Goal: Information Seeking & Learning: Learn about a topic

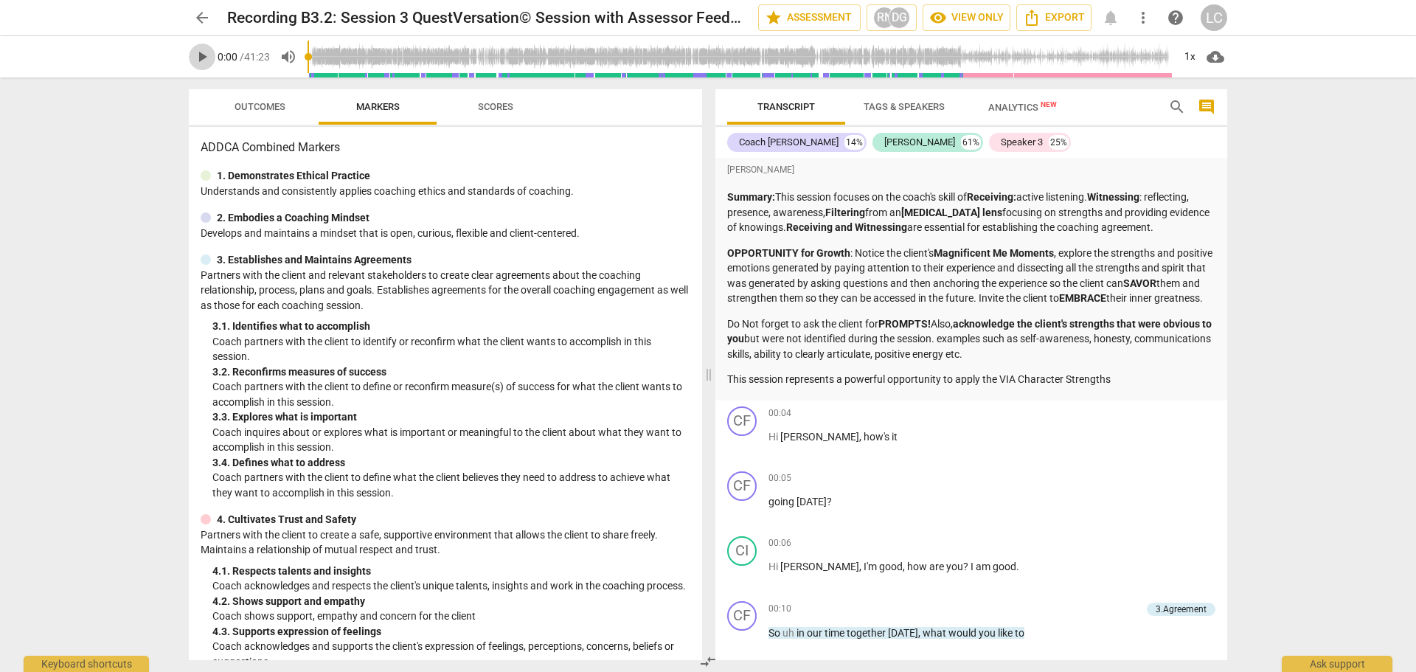
click at [201, 59] on span "play_arrow" at bounding box center [202, 57] width 18 height 18
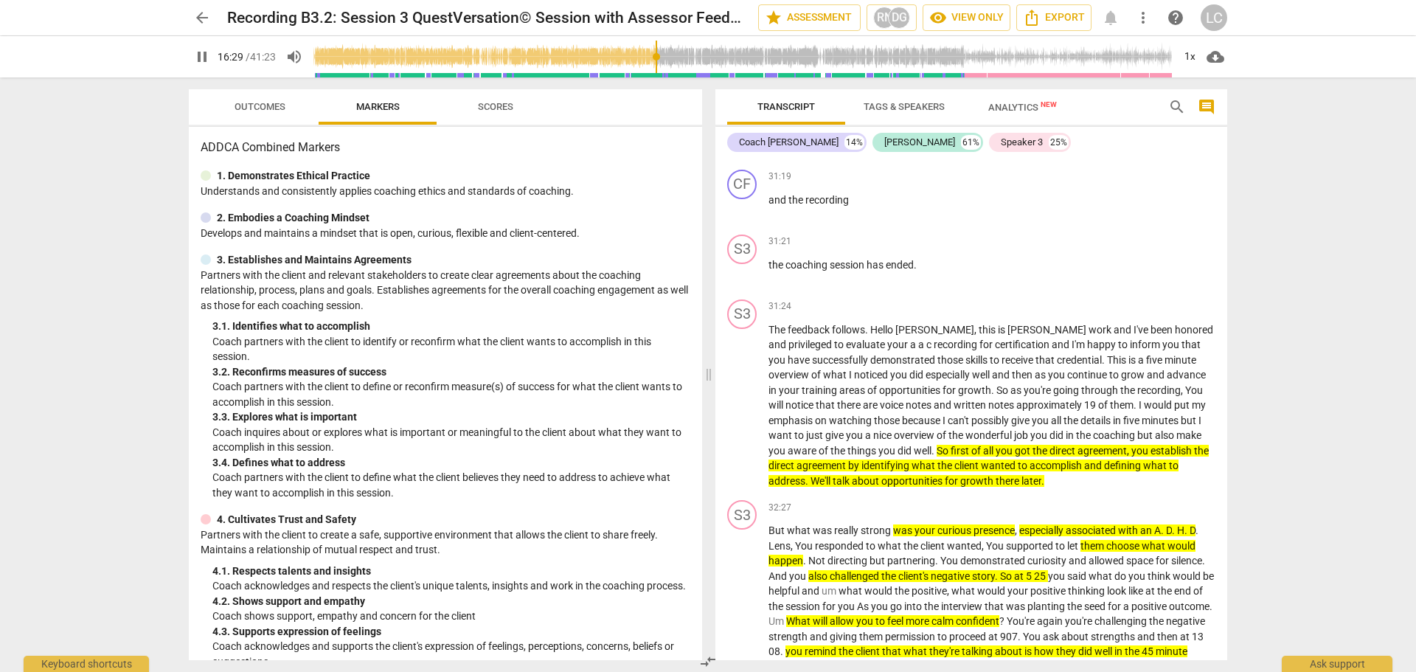
scroll to position [7631, 0]
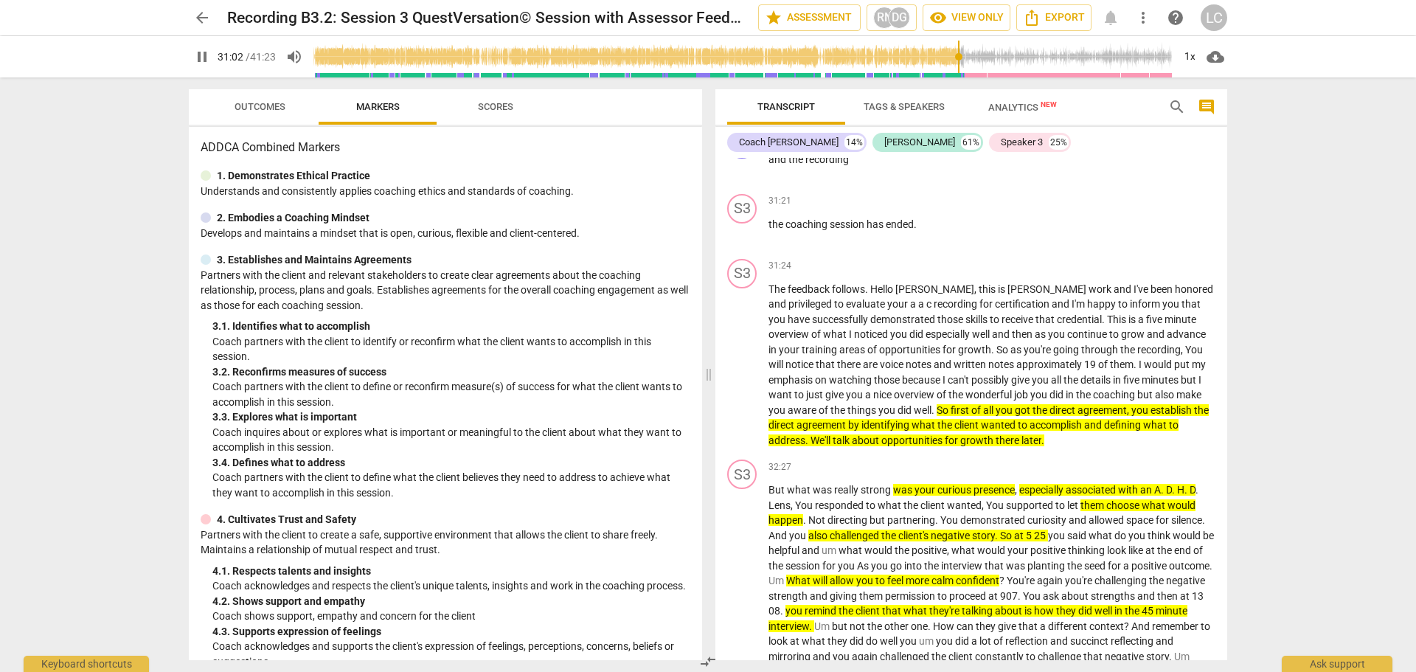
click at [958, 63] on input "range" at bounding box center [742, 56] width 859 height 47
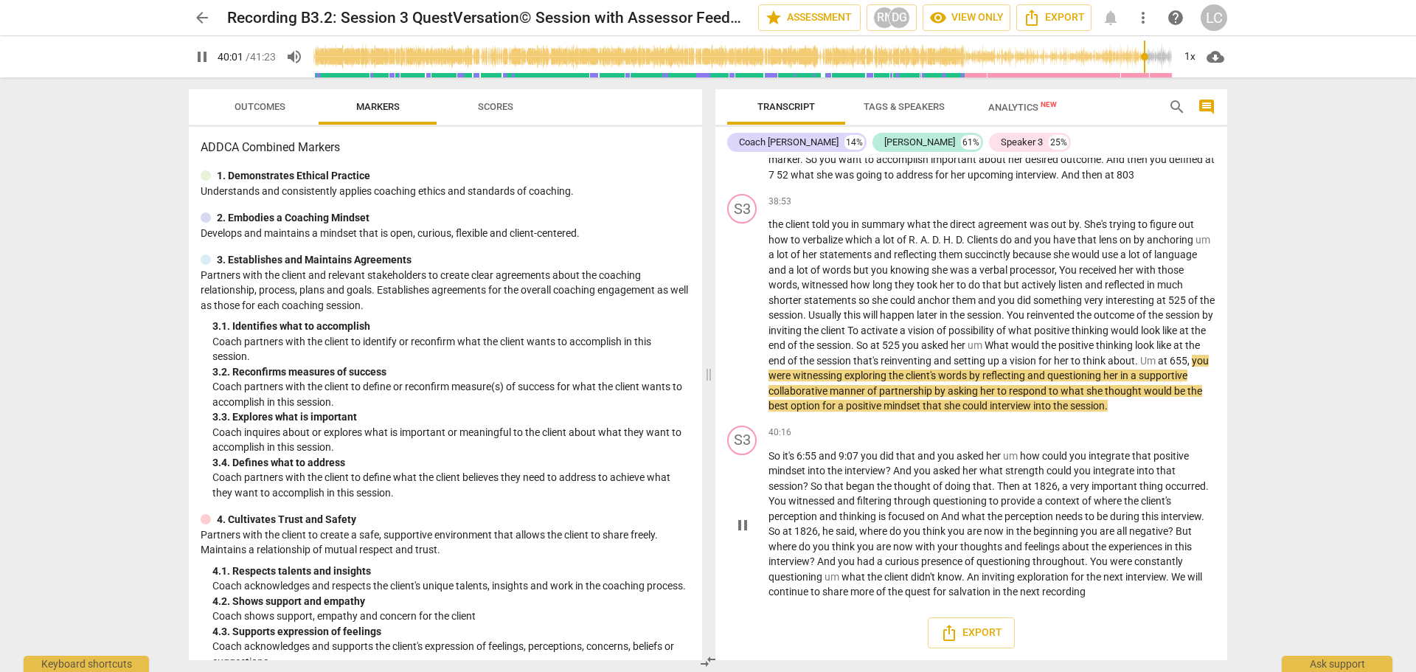
scroll to position [9066, 0]
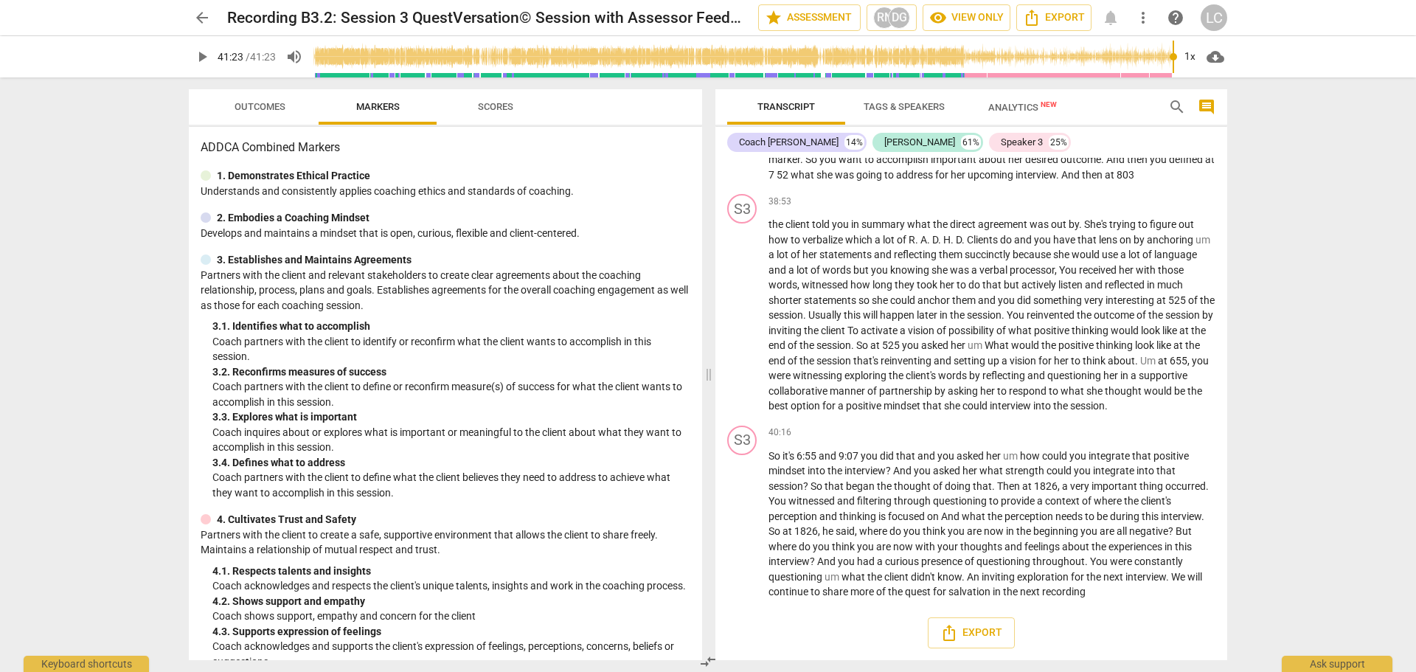
type input "2483"
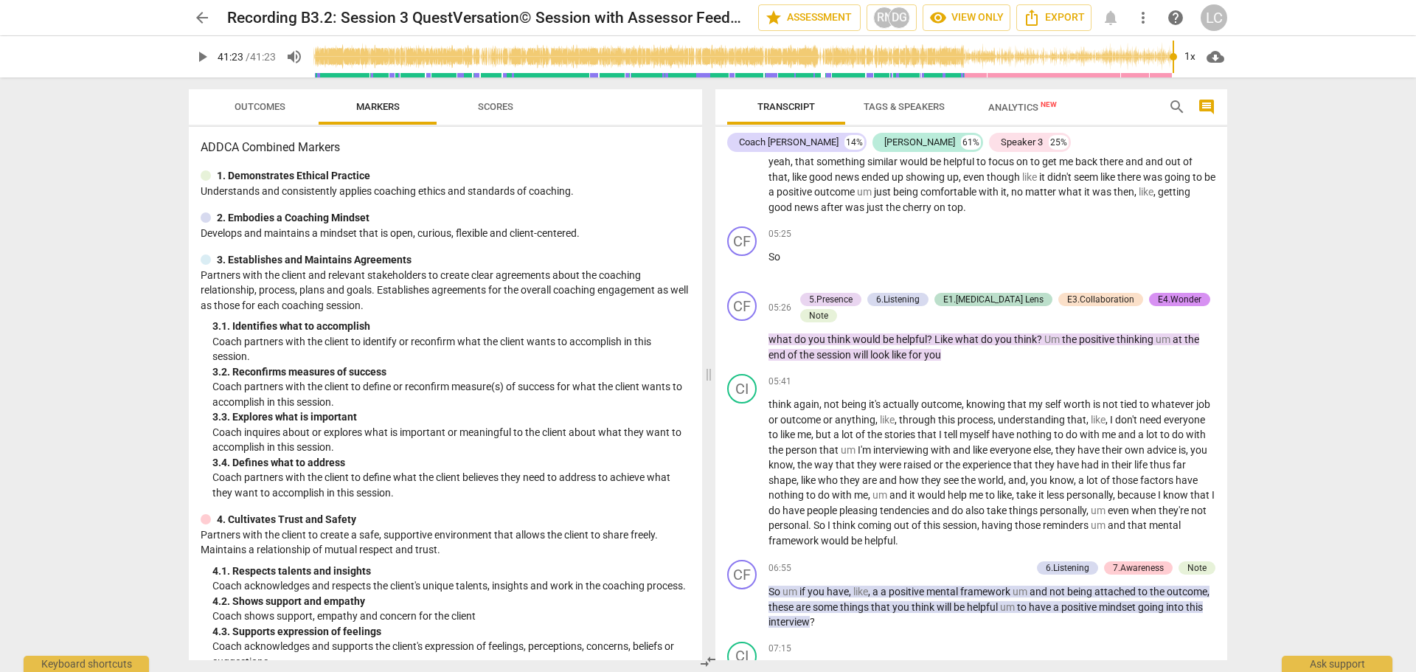
scroll to position [1696, 0]
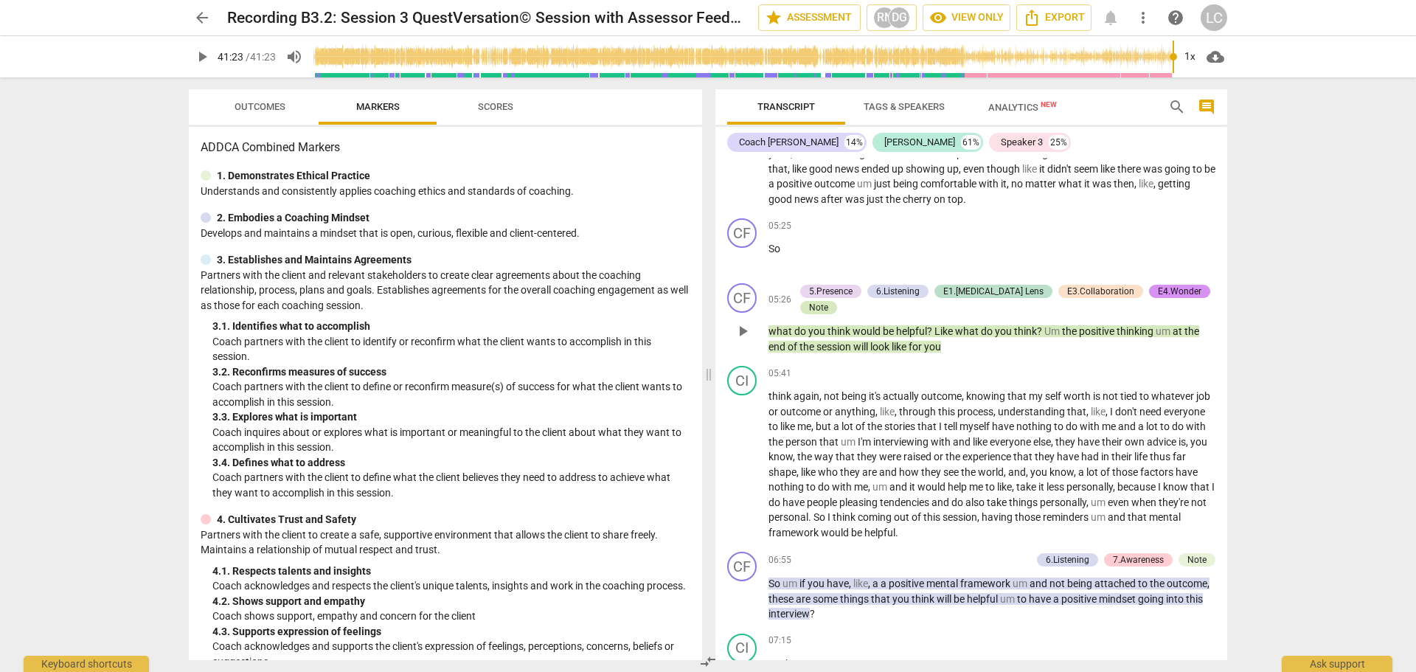
click at [828, 306] on div "Note" at bounding box center [818, 307] width 19 height 13
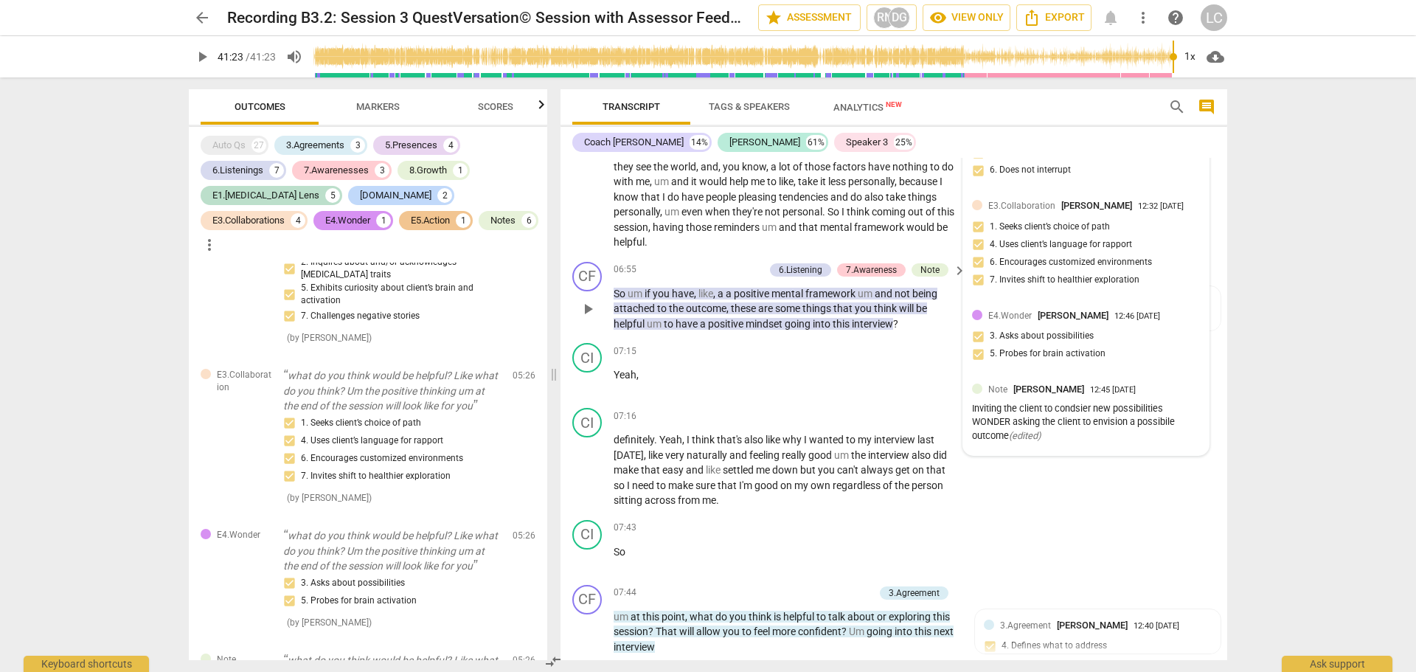
scroll to position [2265, 0]
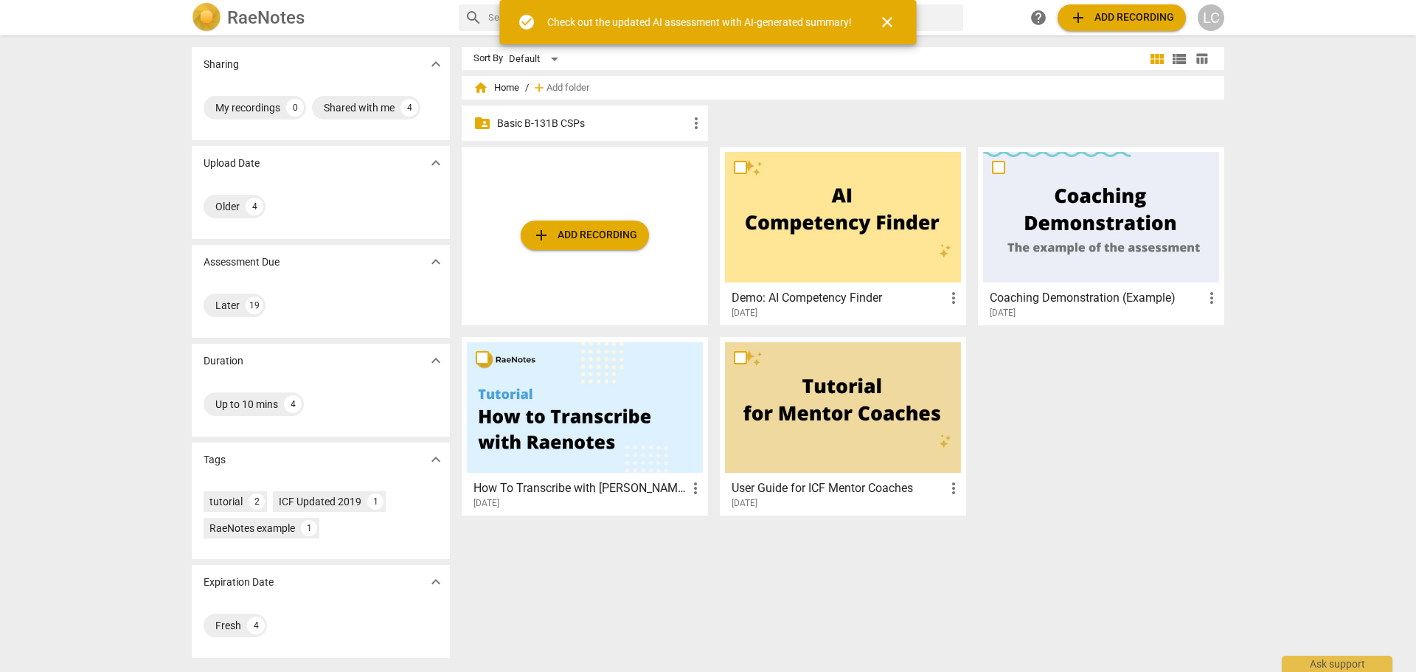
click at [540, 126] on p "Basic B-131B CSPs" at bounding box center [592, 123] width 190 height 15
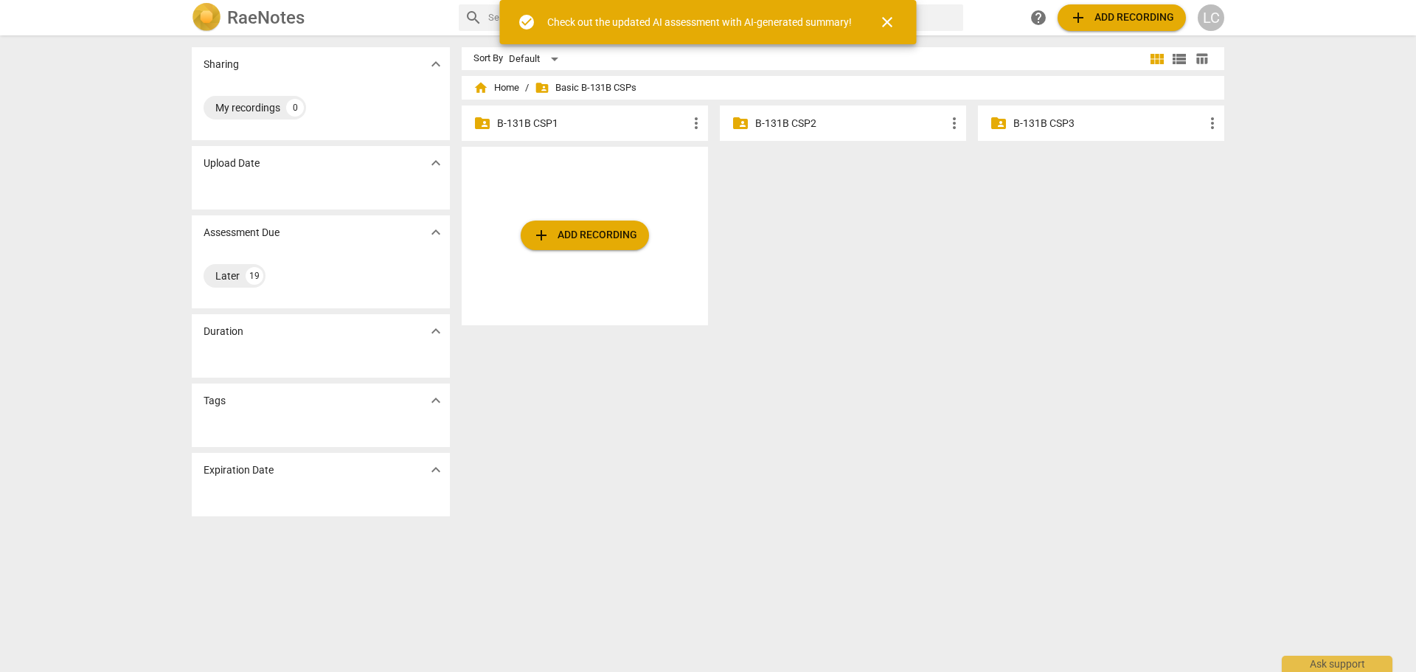
click at [540, 126] on p "B-131B CSP1" at bounding box center [592, 123] width 190 height 15
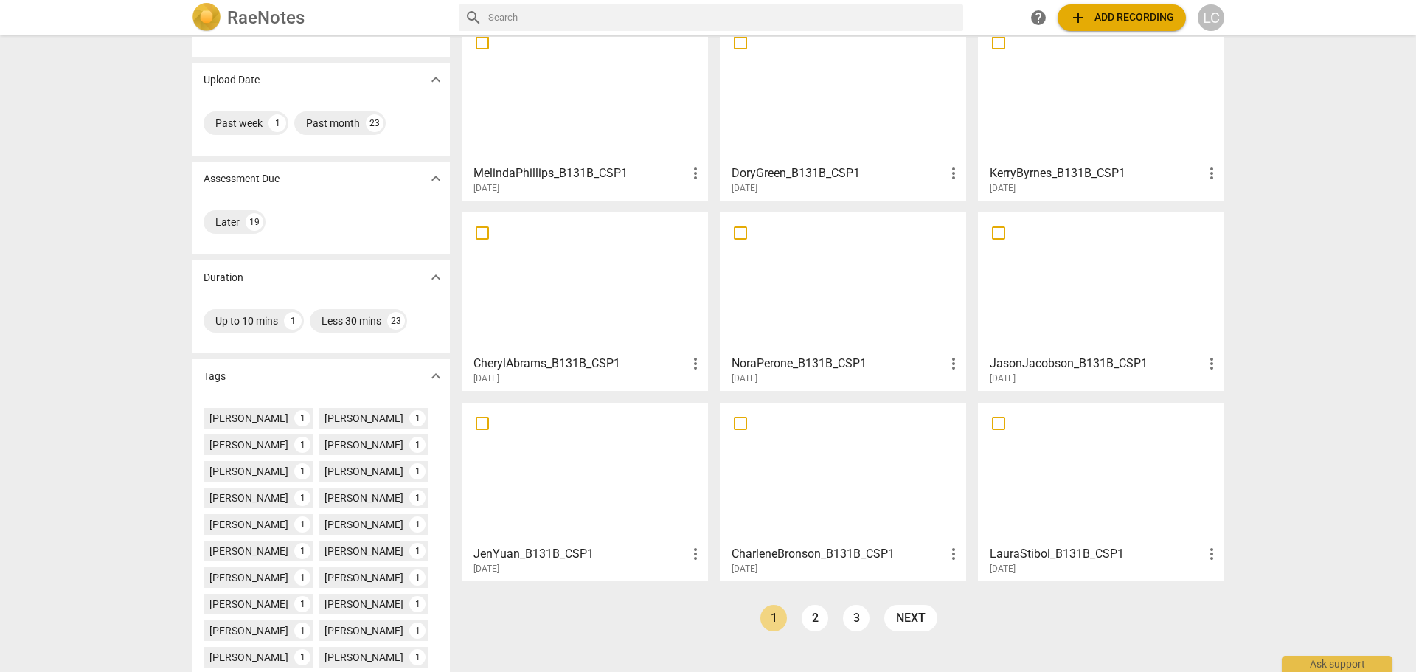
scroll to position [204, 0]
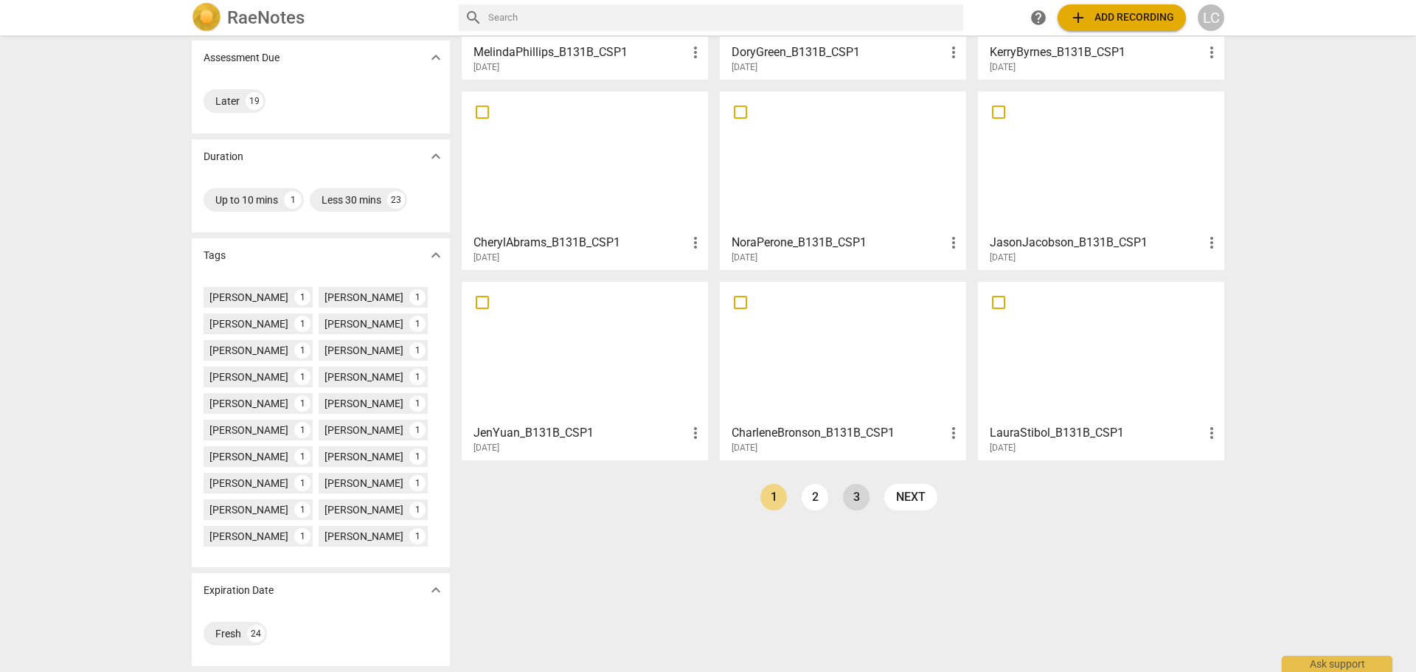
click at [848, 499] on link "3" at bounding box center [856, 497] width 27 height 27
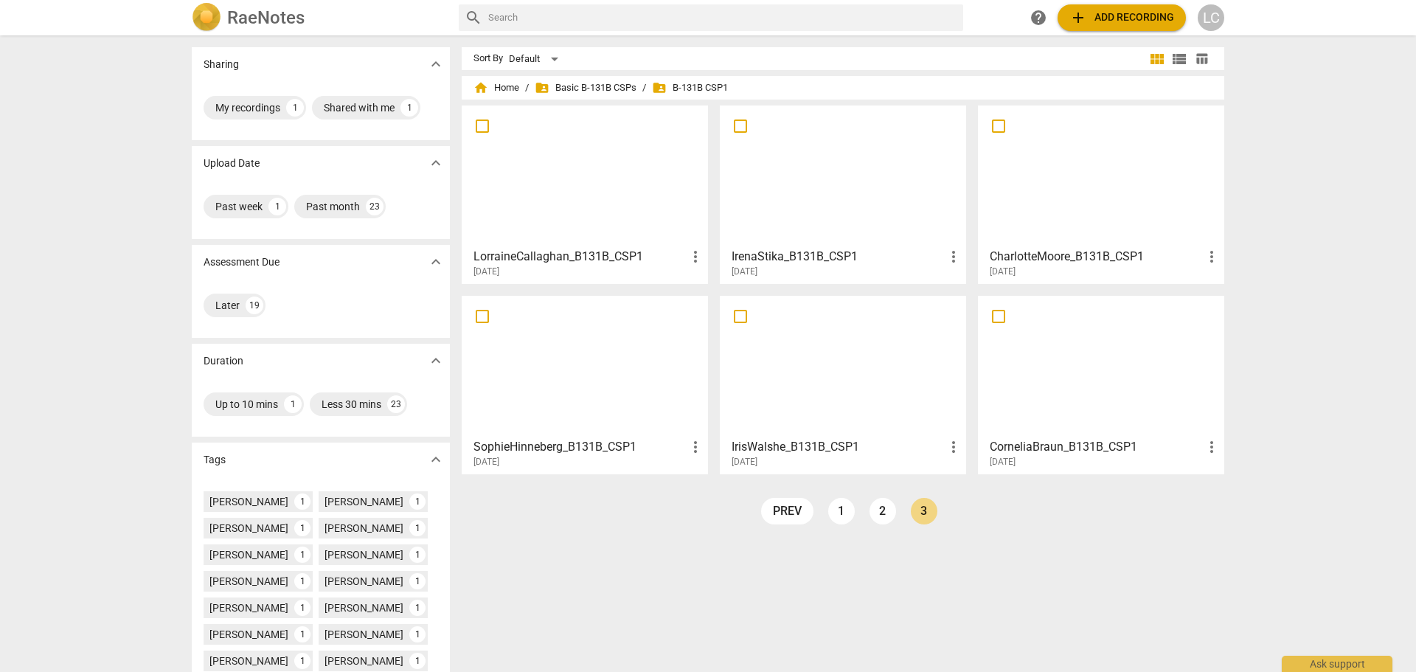
click at [547, 198] on div at bounding box center [585, 176] width 236 height 131
click at [768, 187] on div at bounding box center [843, 176] width 236 height 131
click at [1098, 177] on div at bounding box center [1101, 176] width 236 height 131
click at [880, 517] on link "2" at bounding box center [882, 511] width 27 height 27
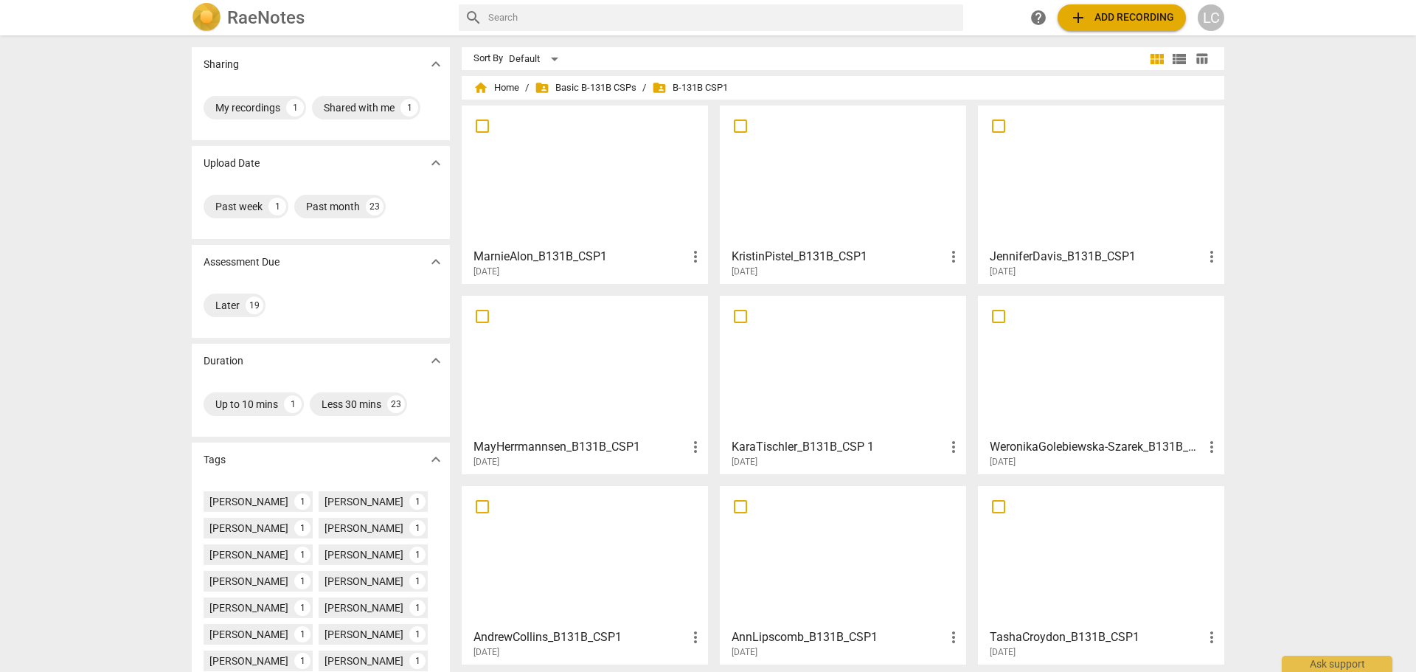
click at [546, 209] on div at bounding box center [585, 176] width 236 height 131
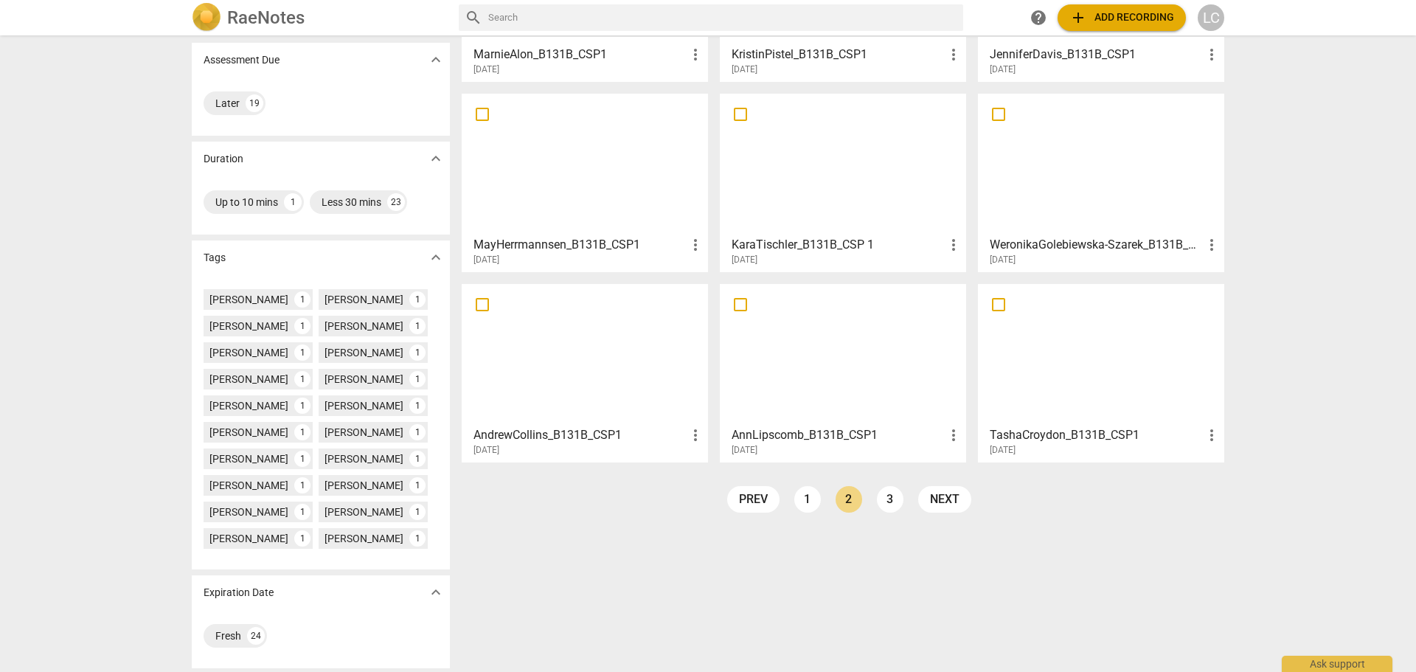
scroll to position [204, 0]
click at [803, 497] on link "1" at bounding box center [807, 497] width 27 height 27
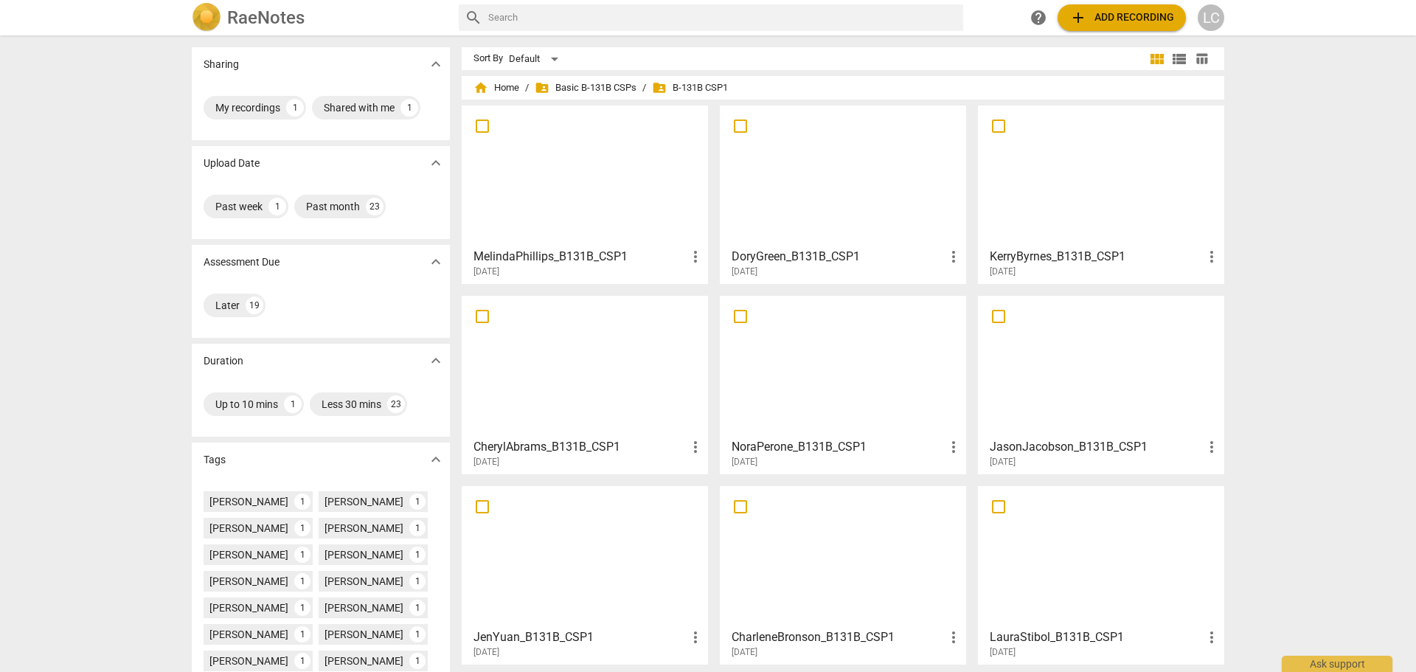
click at [563, 184] on div at bounding box center [585, 176] width 236 height 131
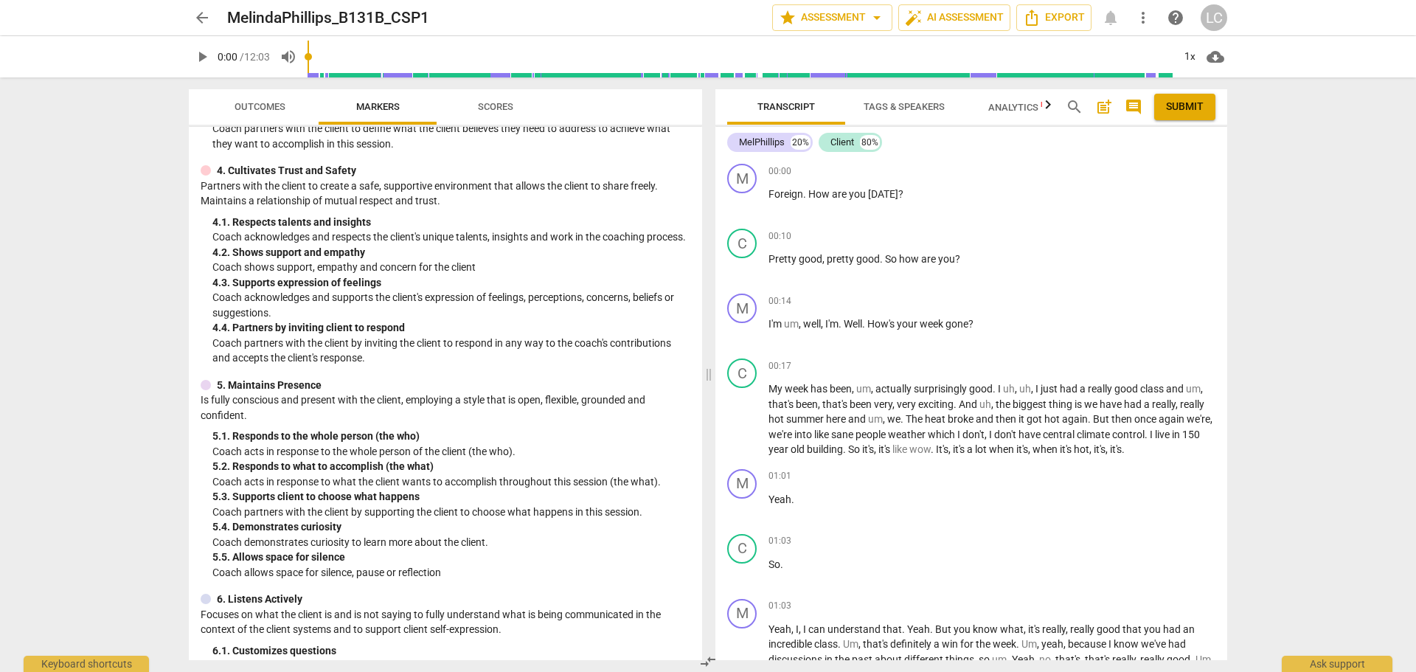
scroll to position [369, 0]
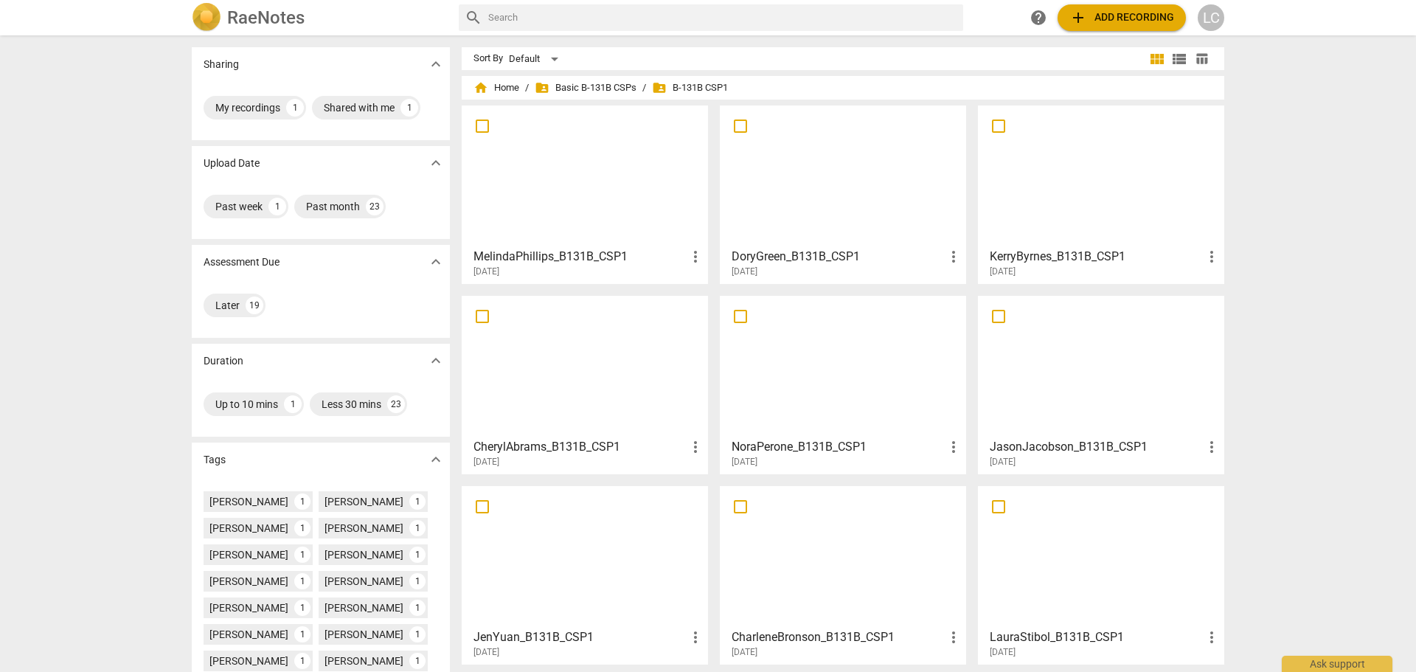
click at [831, 186] on div at bounding box center [843, 176] width 236 height 131
click at [1050, 205] on div at bounding box center [1101, 176] width 236 height 131
click at [606, 556] on div at bounding box center [585, 556] width 236 height 131
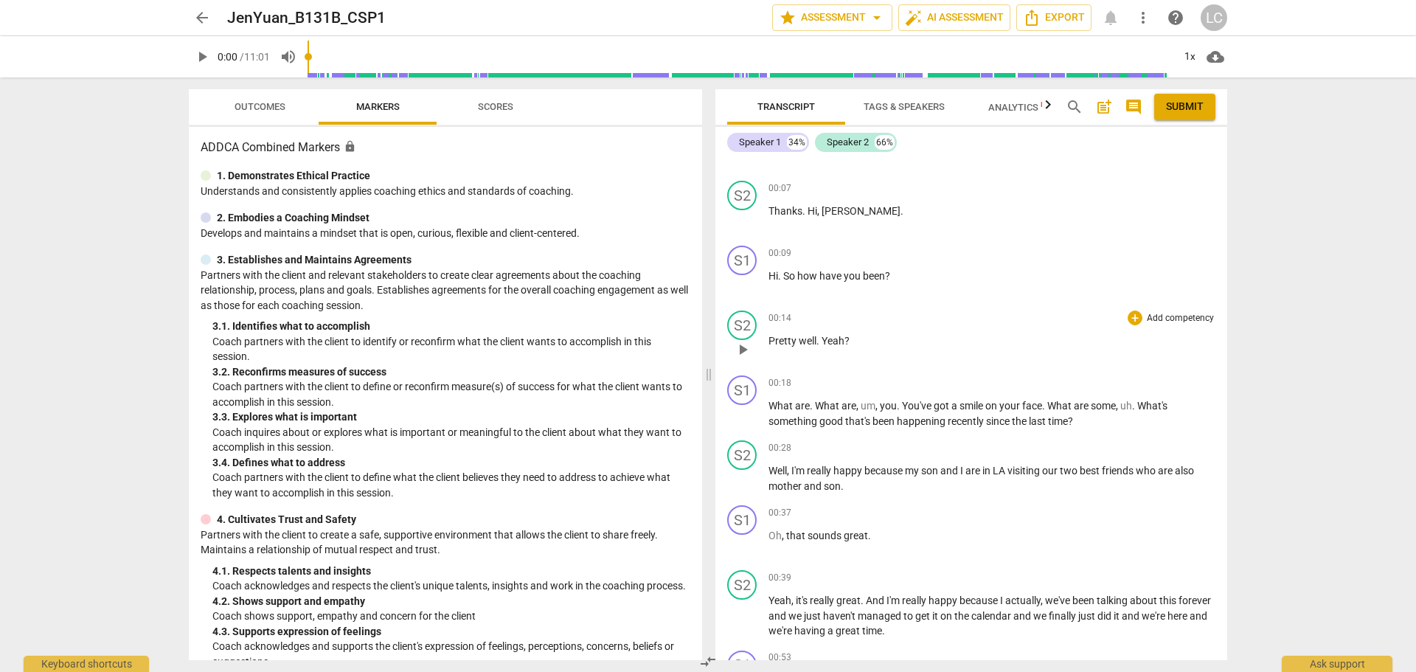
scroll to position [74, 0]
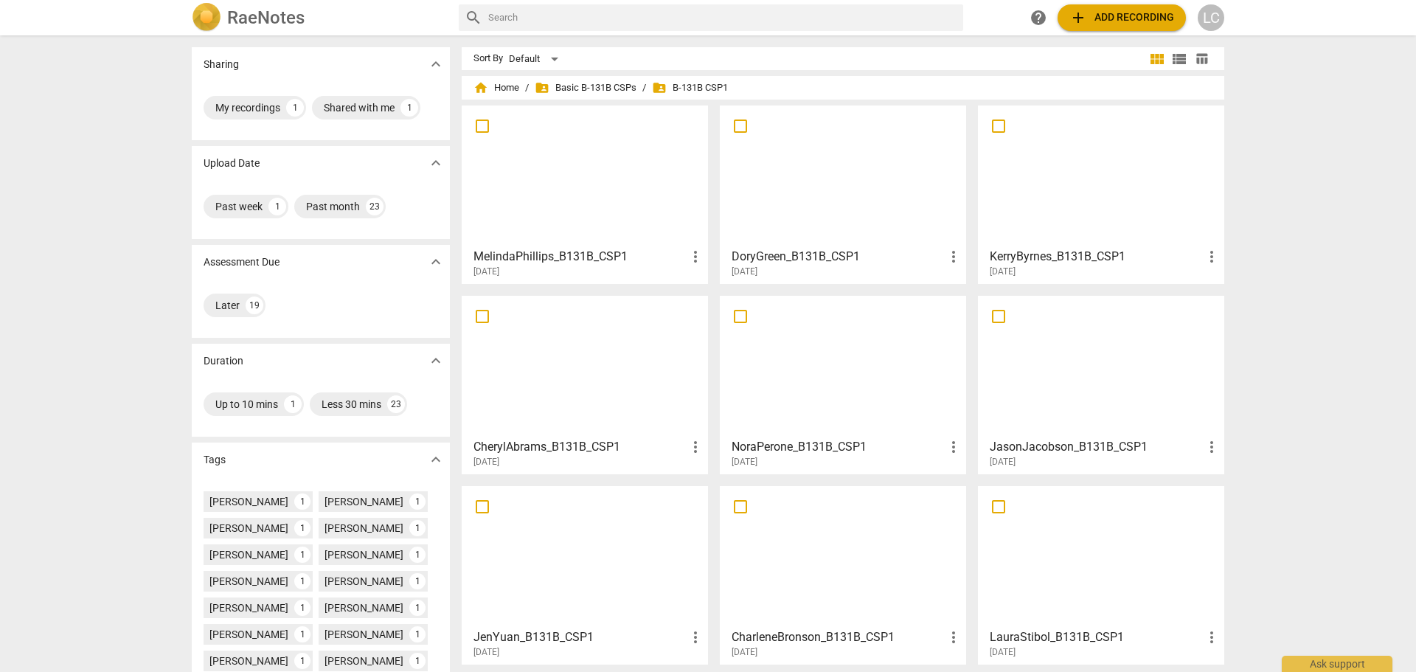
click at [1089, 578] on div at bounding box center [1101, 556] width 236 height 131
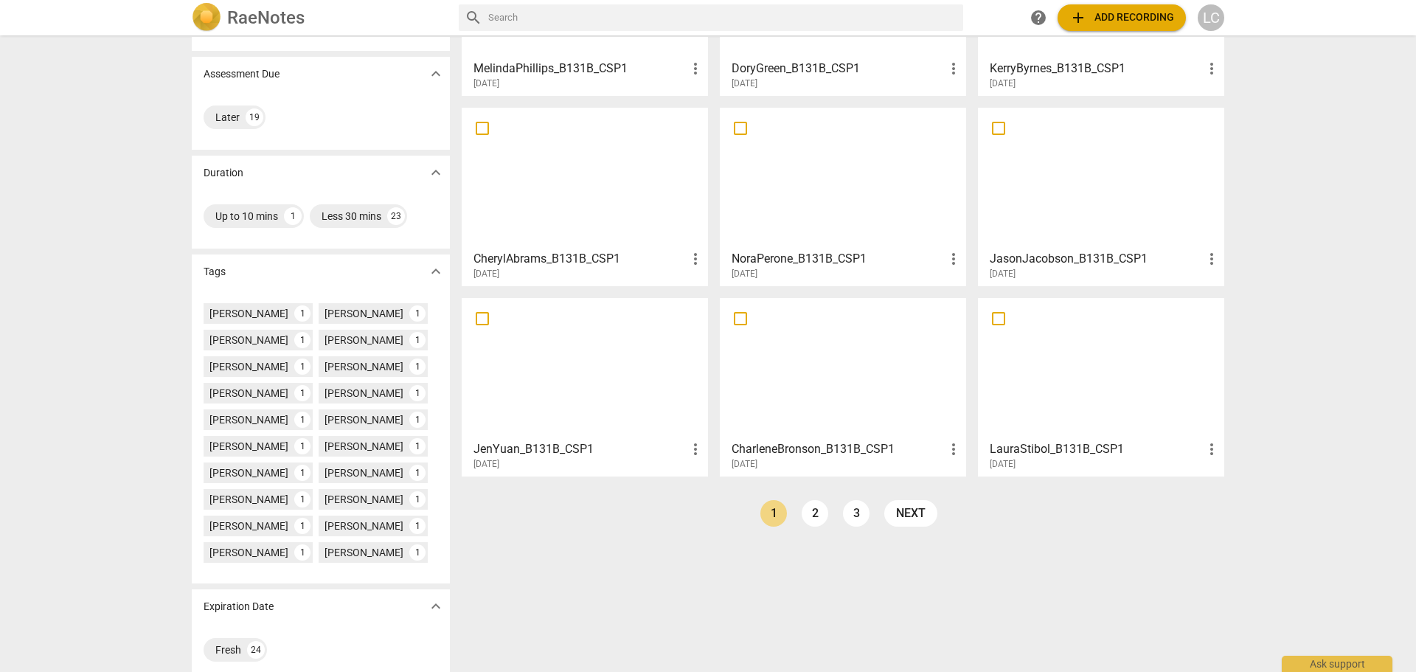
scroll to position [204, 0]
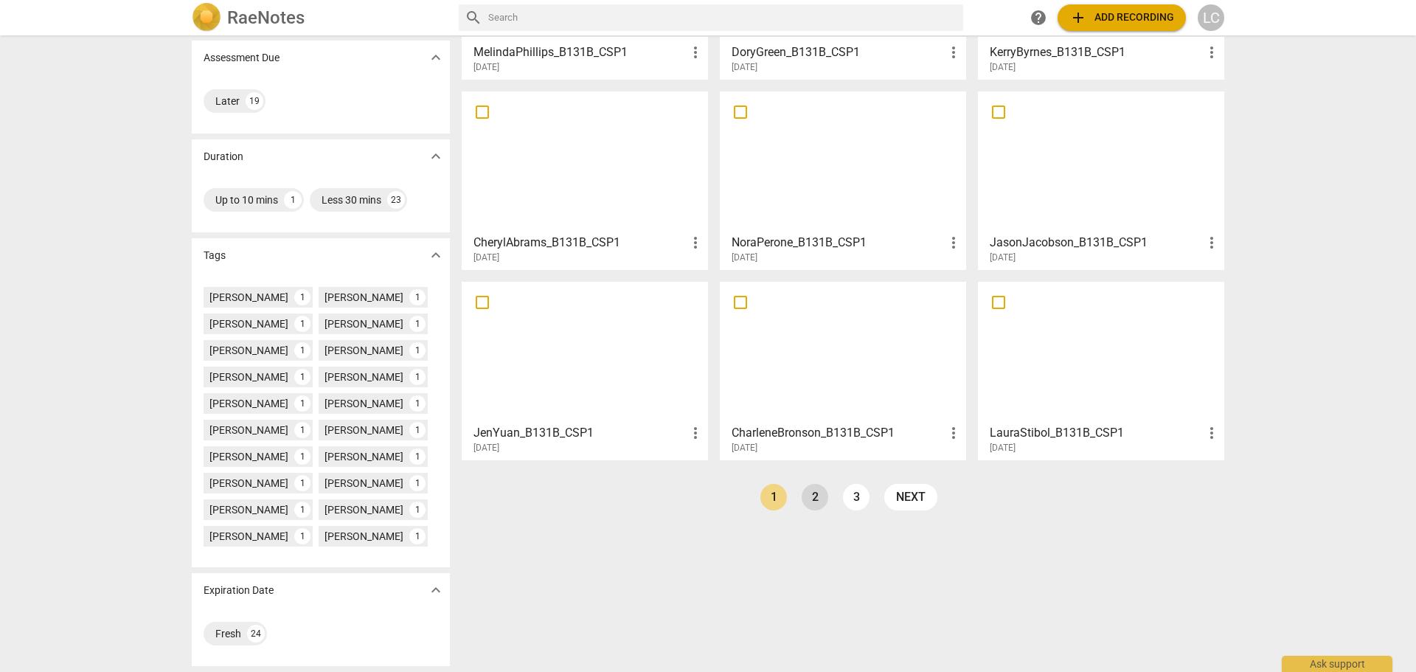
click at [807, 493] on link "2" at bounding box center [815, 497] width 27 height 27
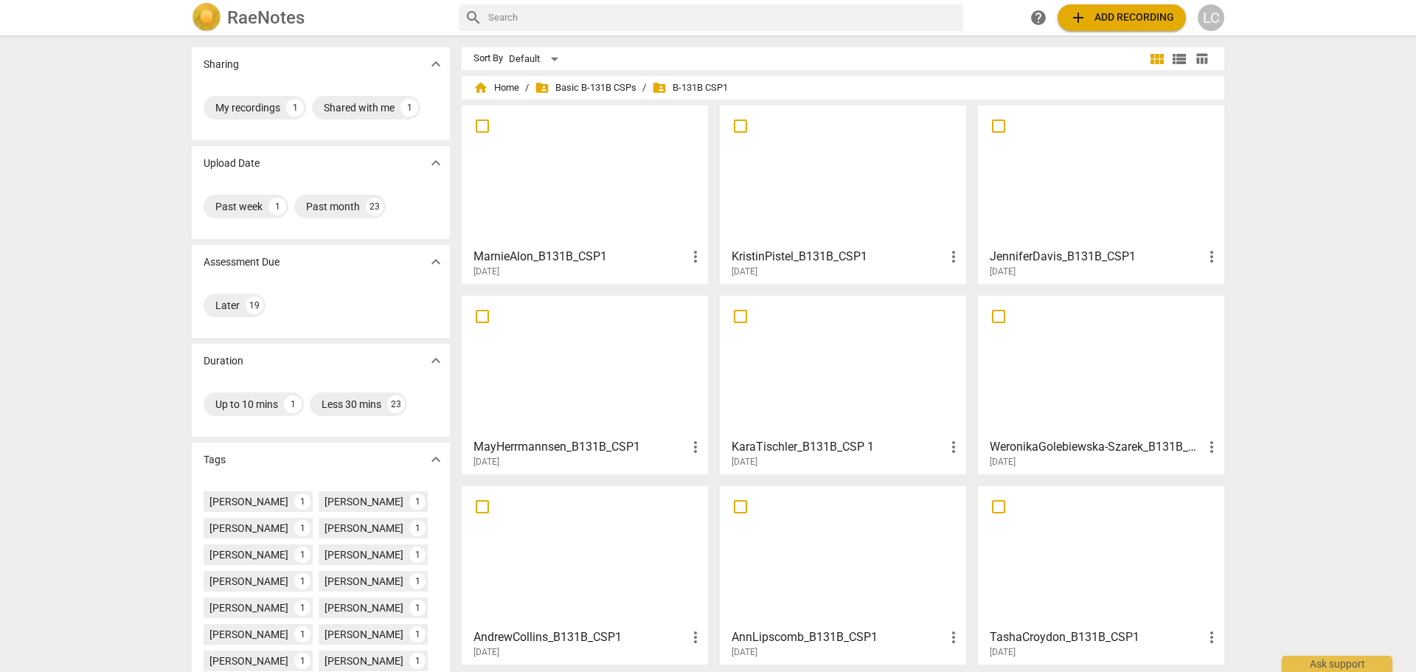
click at [535, 190] on div at bounding box center [585, 176] width 236 height 131
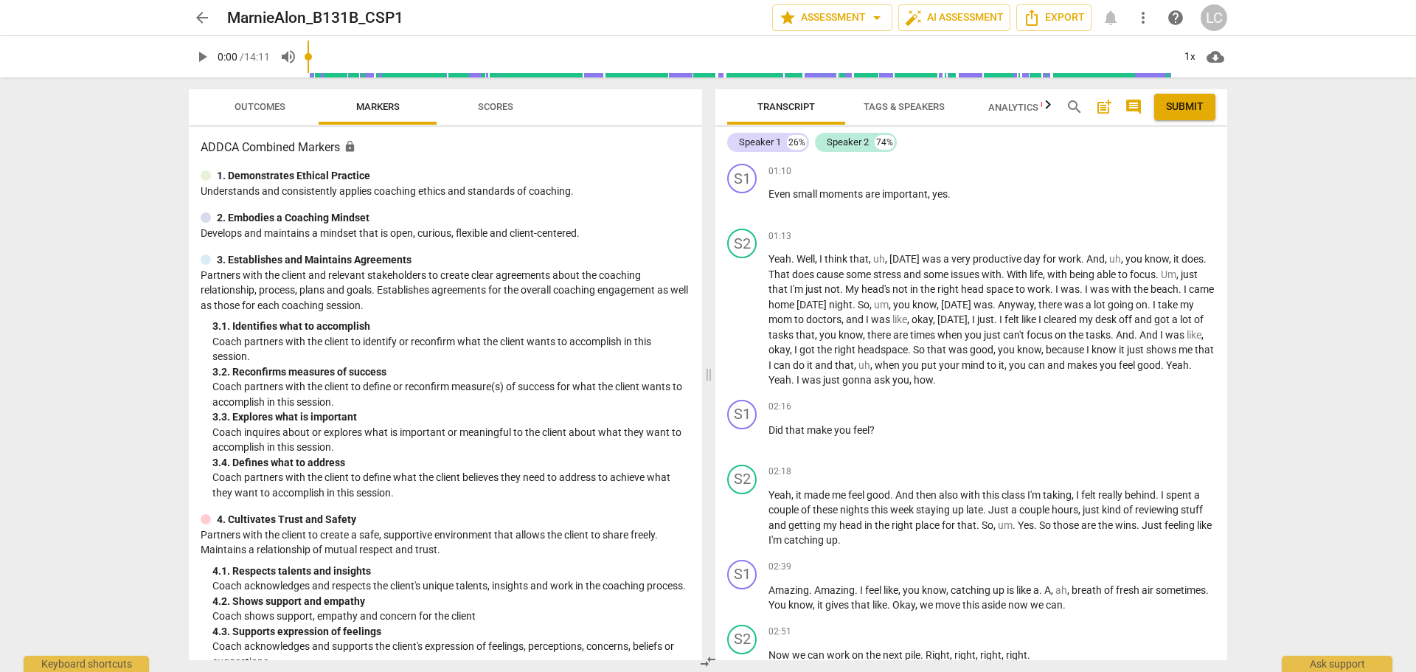
scroll to position [811, 0]
